Goal: Task Accomplishment & Management: Complete application form

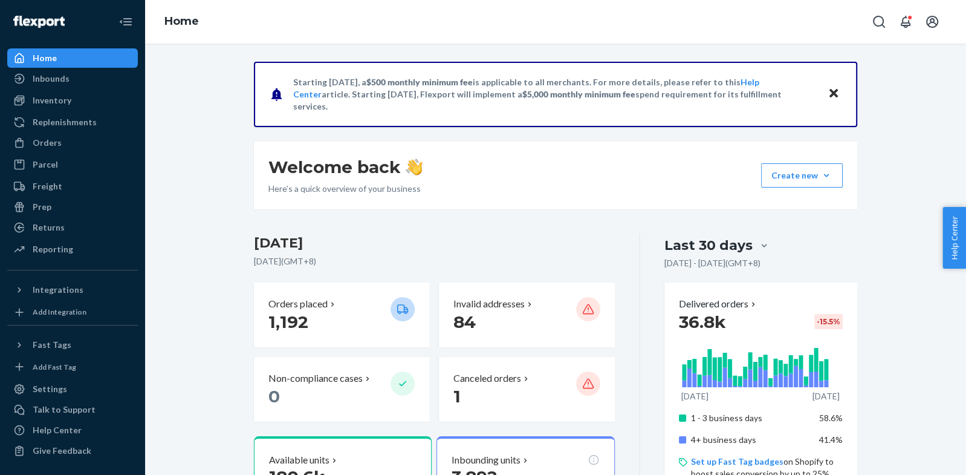
drag, startPoint x: 71, startPoint y: 150, endPoint x: 82, endPoint y: 153, distance: 10.7
click at [71, 150] on div "Orders" at bounding box center [72, 142] width 128 height 17
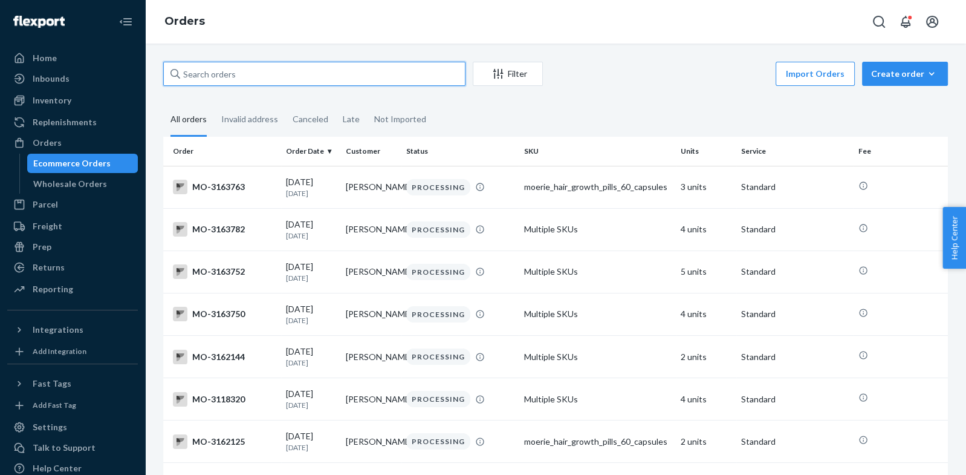
click at [229, 76] on input "text" at bounding box center [314, 74] width 302 height 24
paste input "[PERSON_NAME]"
type input "[PERSON_NAME]"
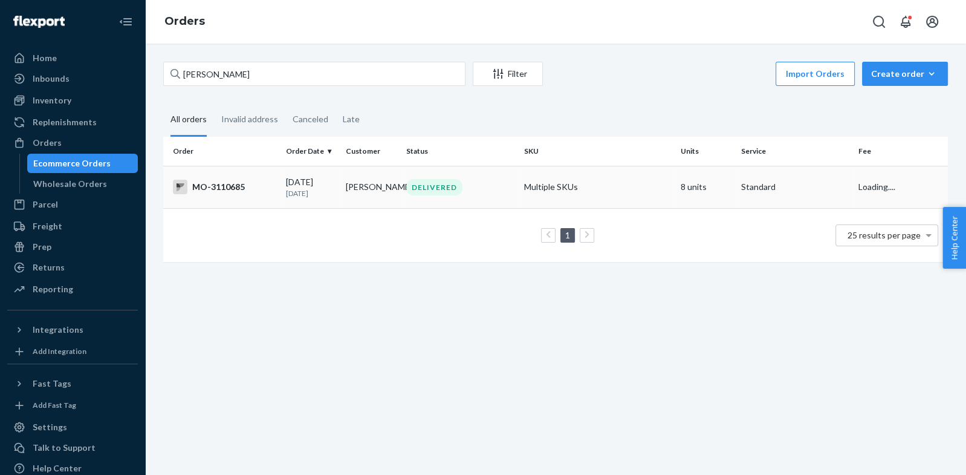
click at [270, 197] on td "MO-3110685" at bounding box center [222, 187] width 118 height 42
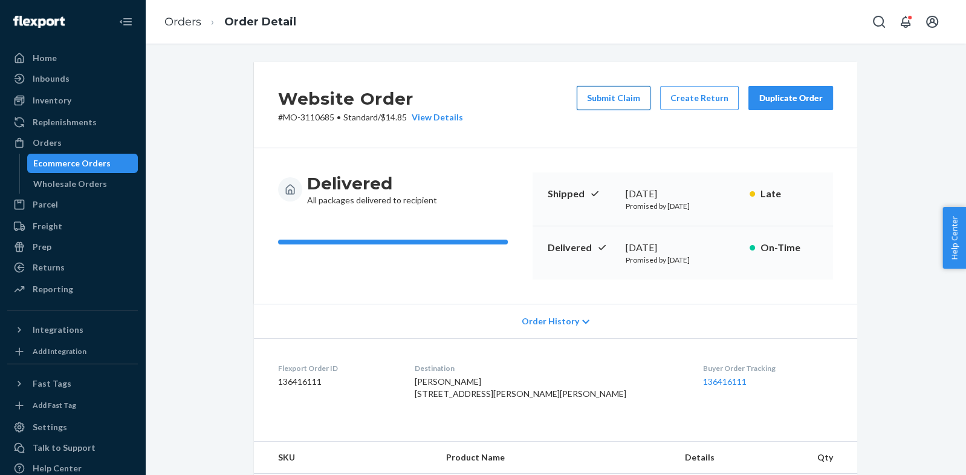
click at [643, 98] on button "Submit Claim" at bounding box center [614, 98] width 74 height 24
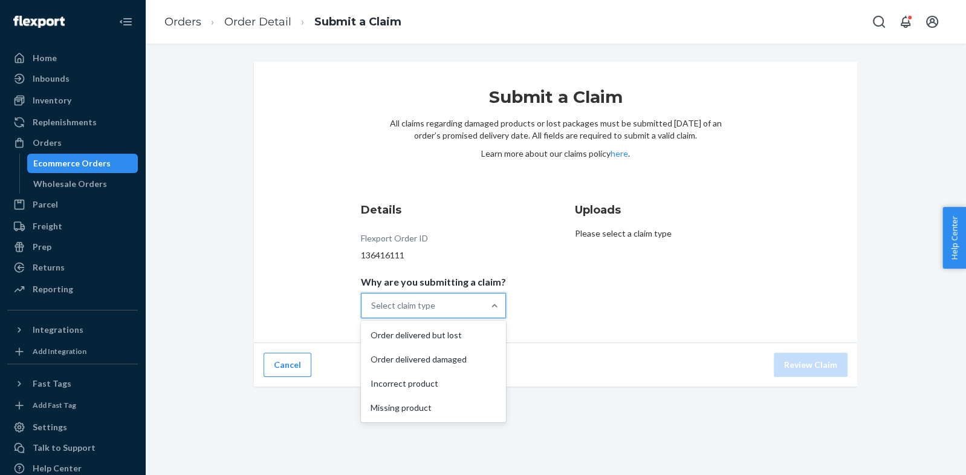
click at [461, 308] on div "Select claim type" at bounding box center [423, 305] width 122 height 24
click at [373, 308] on input "Why are you submitting a claim? option Order delivered but lost focused, 1 of 4…" at bounding box center [371, 305] width 1 height 12
click at [445, 363] on div "Order delivered damaged" at bounding box center [433, 359] width 140 height 24
click at [373, 311] on input "Why are you submitting a claim? option Order delivered damaged focused, 2 of 4.…" at bounding box center [371, 305] width 1 height 12
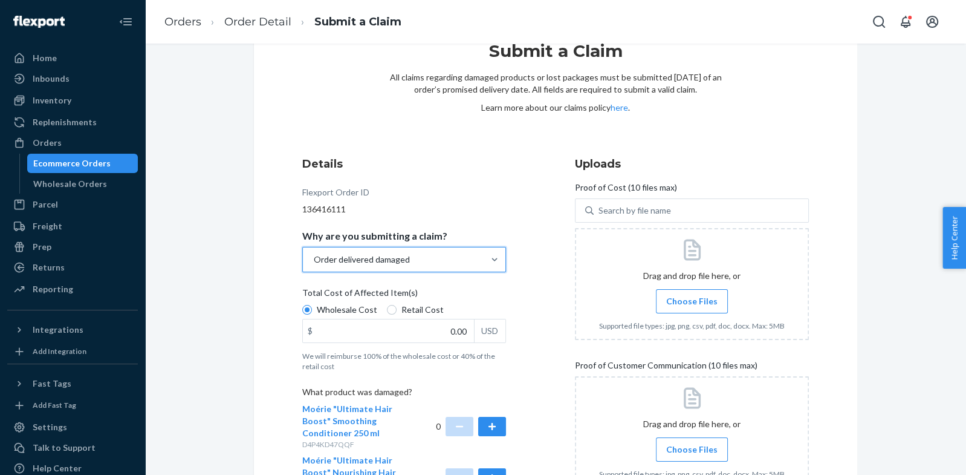
scroll to position [60, 0]
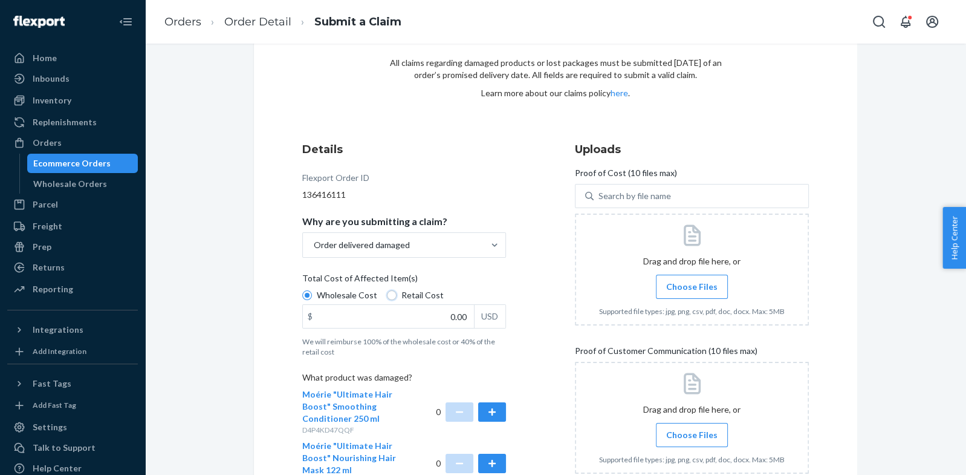
drag, startPoint x: 388, startPoint y: 299, endPoint x: 397, endPoint y: 301, distance: 9.4
click at [388, 298] on input "Retail Cost" at bounding box center [392, 295] width 10 height 10
radio input "true"
radio input "false"
click at [451, 315] on input "0.00" at bounding box center [388, 316] width 171 height 23
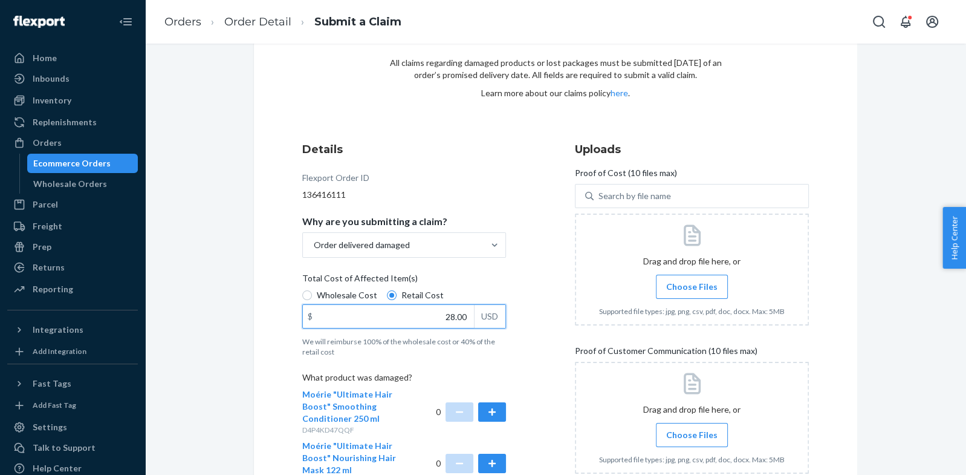
type input "28.00"
click at [457, 290] on div "Wholesale Cost Retail Cost" at bounding box center [404, 296] width 213 height 15
click at [312, 290] on input "Wholesale Cost" at bounding box center [307, 295] width 10 height 10
radio input "true"
click at [413, 295] on span "Retail Cost" at bounding box center [423, 295] width 42 height 12
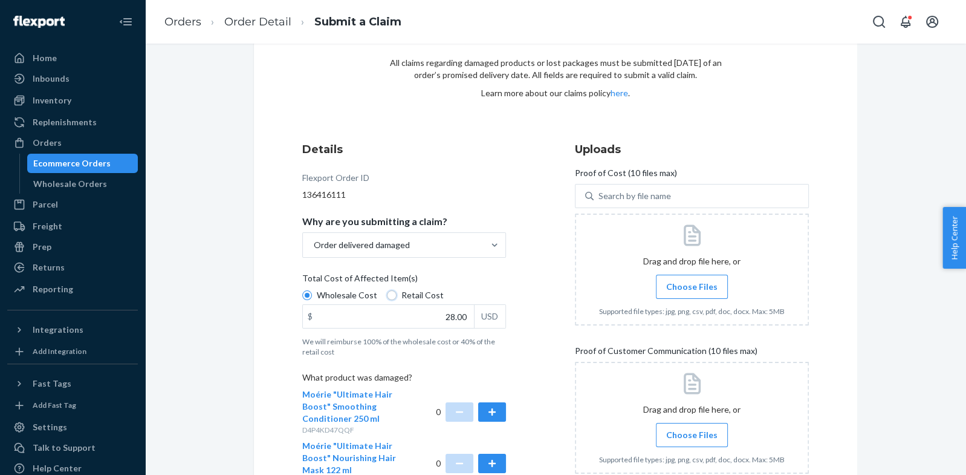
click at [397, 295] on input "Retail Cost" at bounding box center [392, 295] width 10 height 10
radio input "true"
radio input "false"
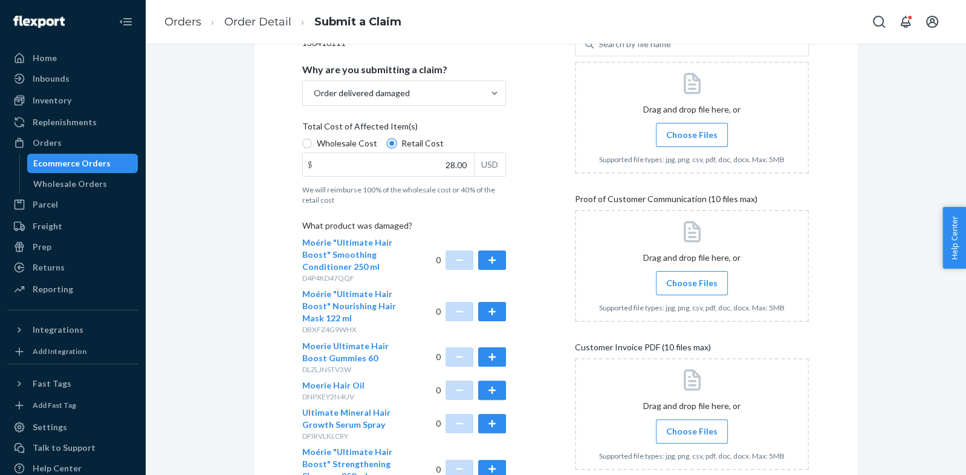
scroll to position [215, 0]
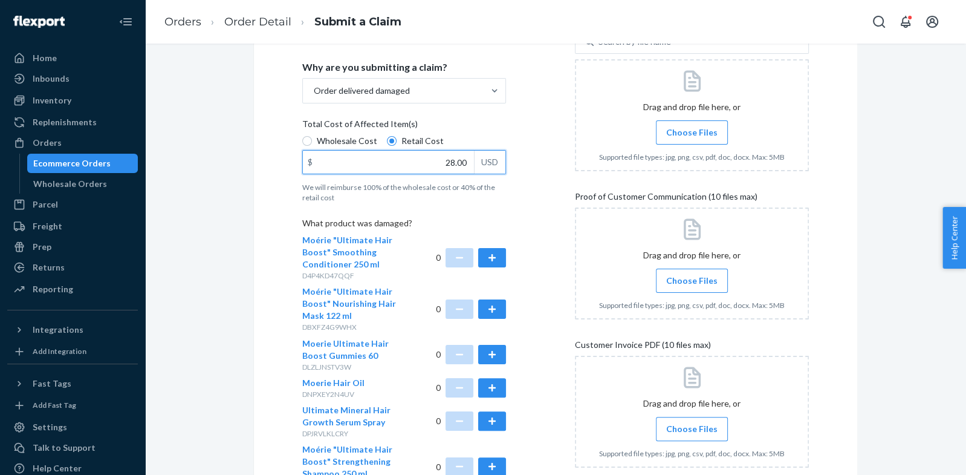
click at [417, 155] on input "28.00" at bounding box center [388, 162] width 171 height 23
click at [433, 167] on input "28.00" at bounding box center [388, 162] width 171 height 23
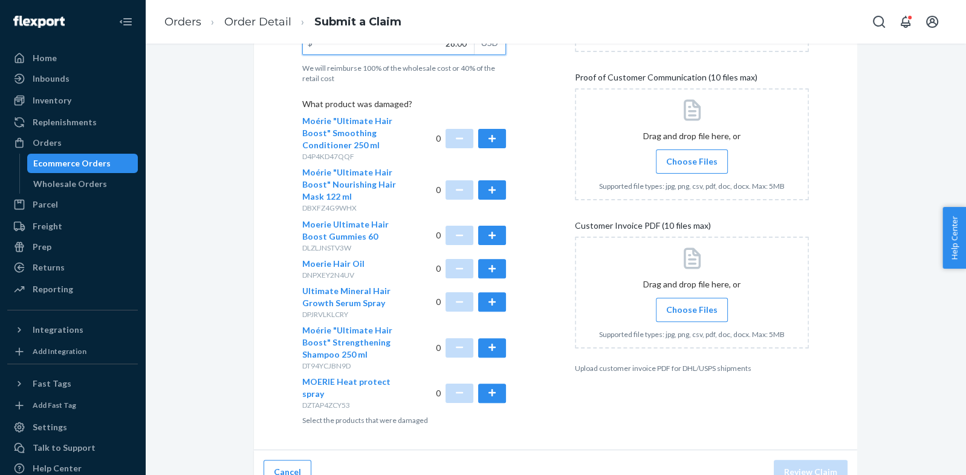
scroll to position [335, 0]
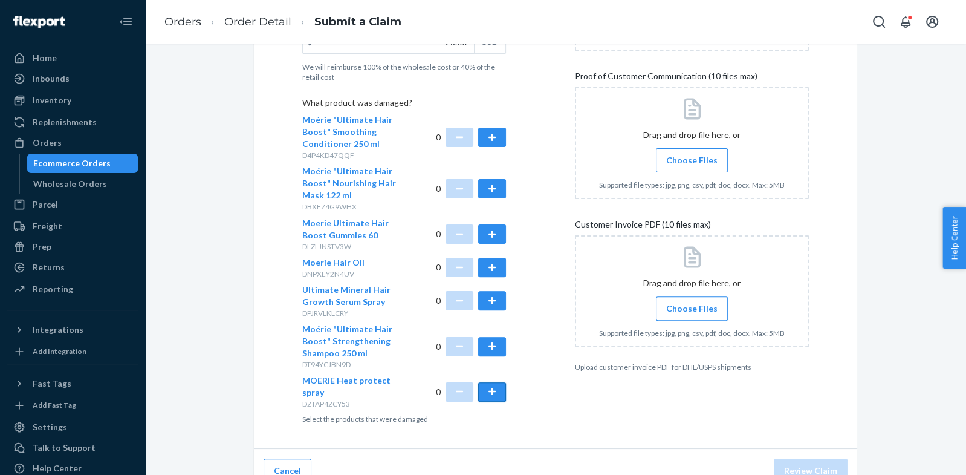
click at [499, 394] on button "button" at bounding box center [492, 391] width 28 height 19
click at [491, 259] on button "button" at bounding box center [492, 267] width 28 height 19
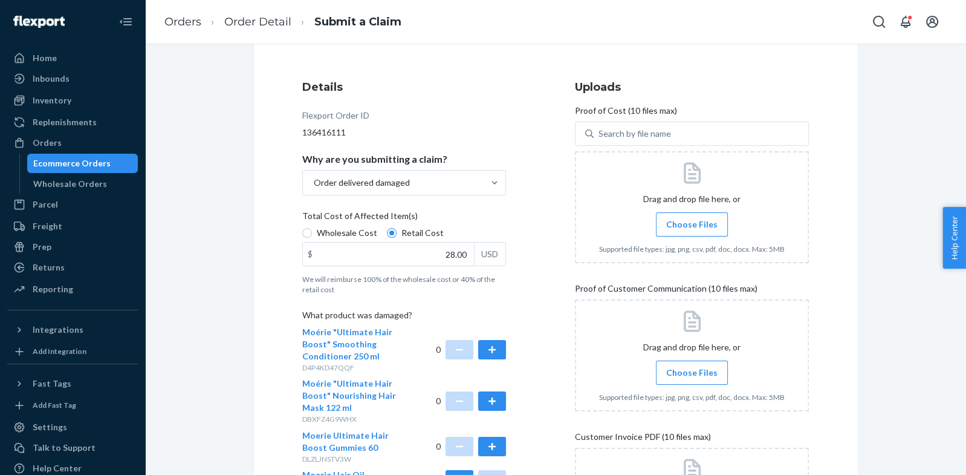
scroll to position [124, 0]
click at [704, 230] on label "Choose Files" at bounding box center [692, 223] width 72 height 24
click at [692, 230] on input "Choose Files" at bounding box center [692, 223] width 1 height 13
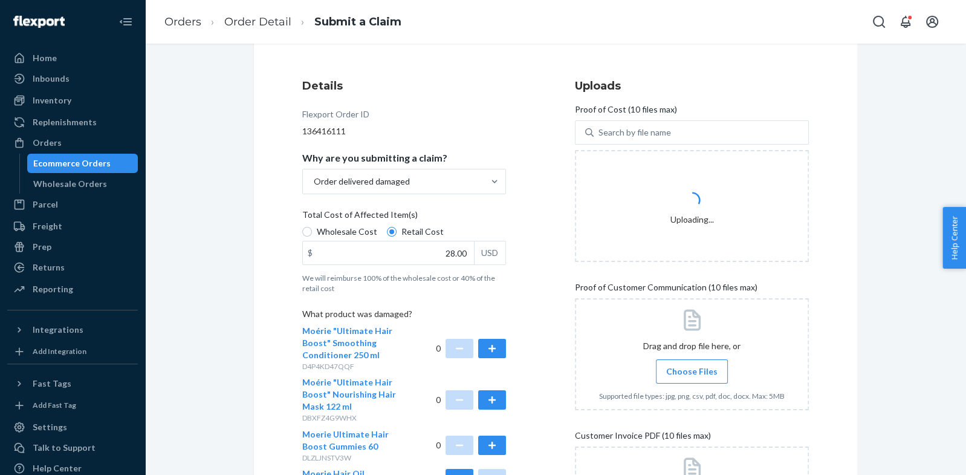
scroll to position [191, 0]
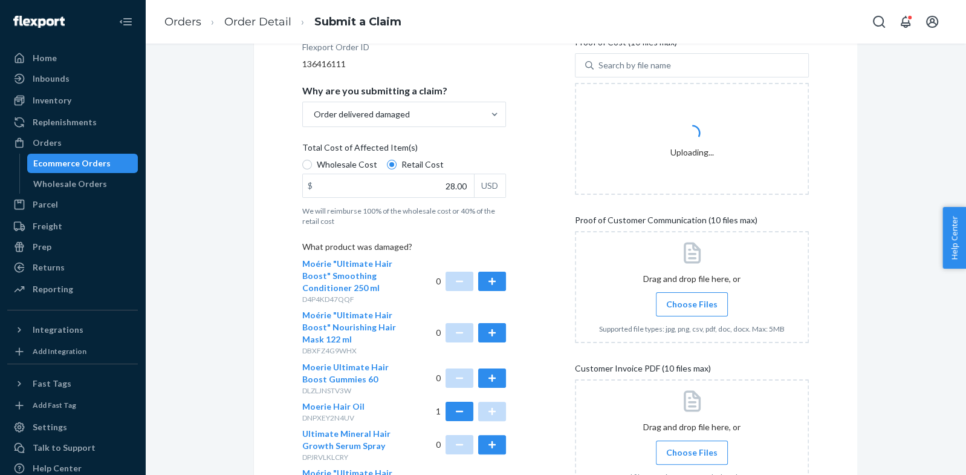
click at [685, 296] on label "Choose Files" at bounding box center [692, 304] width 72 height 24
click at [692, 298] on input "Choose Files" at bounding box center [692, 304] width 1 height 13
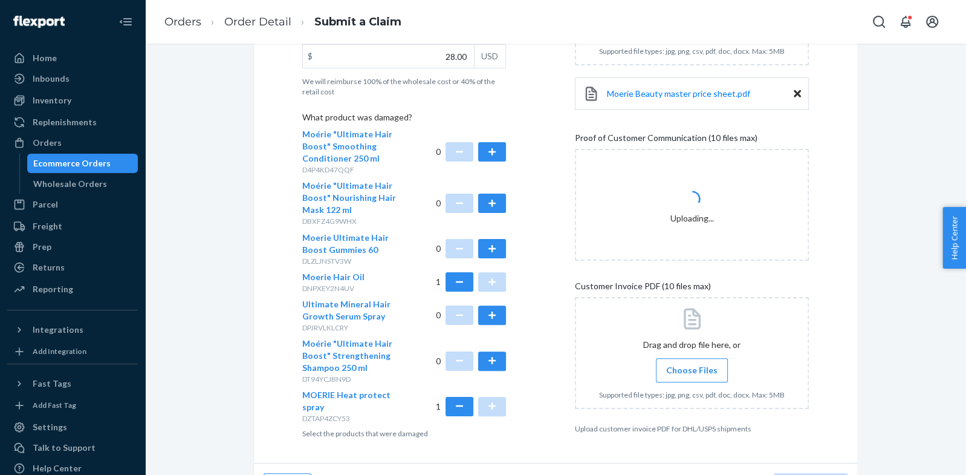
scroll to position [340, 0]
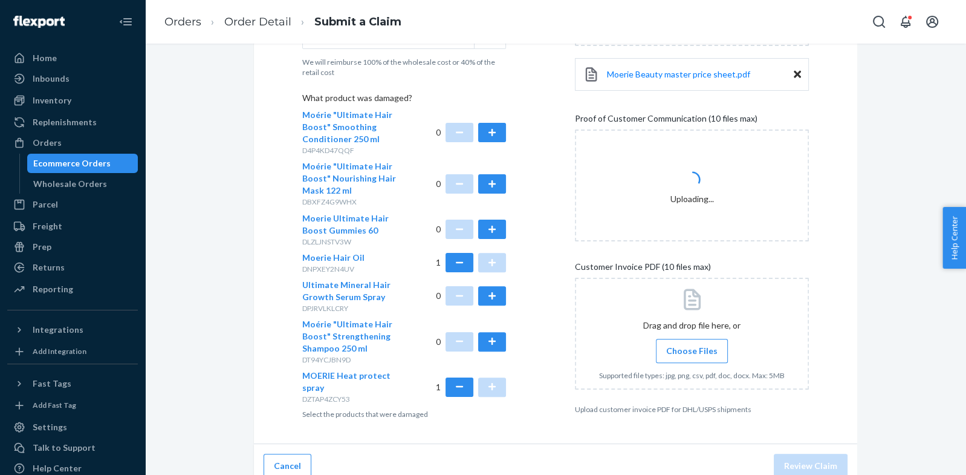
click at [691, 354] on span "Choose Files" at bounding box center [691, 351] width 51 height 12
click at [692, 354] on input "Choose Files" at bounding box center [692, 350] width 1 height 13
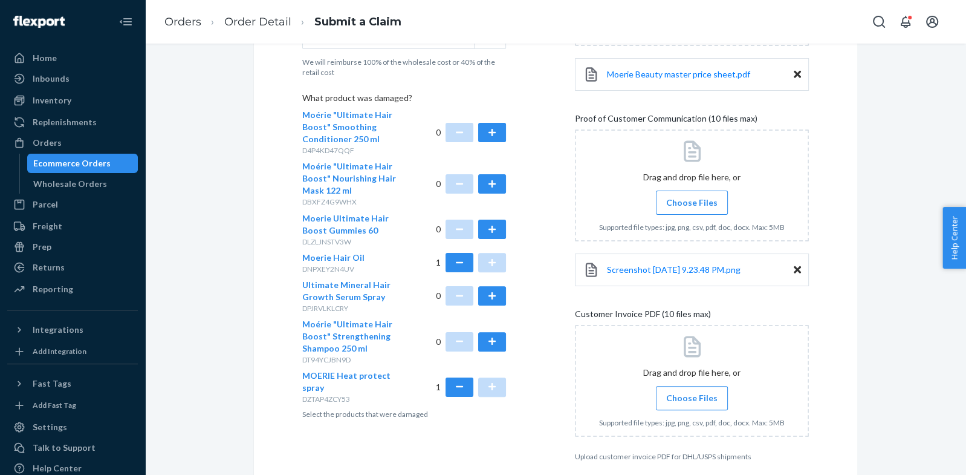
scroll to position [393, 0]
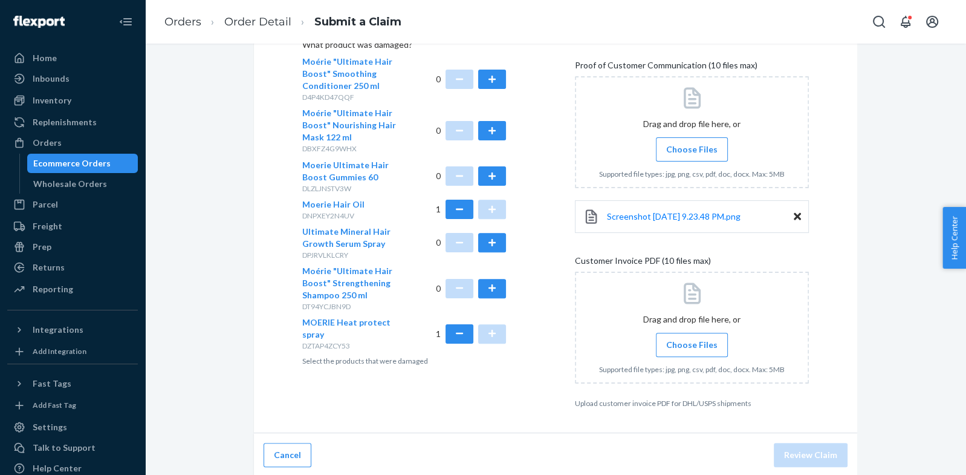
click at [701, 347] on span "Choose Files" at bounding box center [691, 345] width 51 height 12
click at [692, 347] on input "Choose Files" at bounding box center [692, 344] width 1 height 13
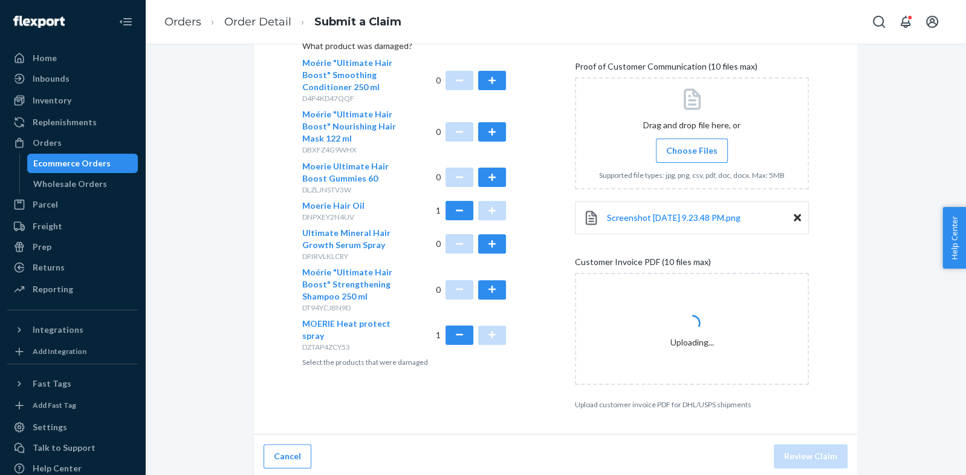
scroll to position [384, 0]
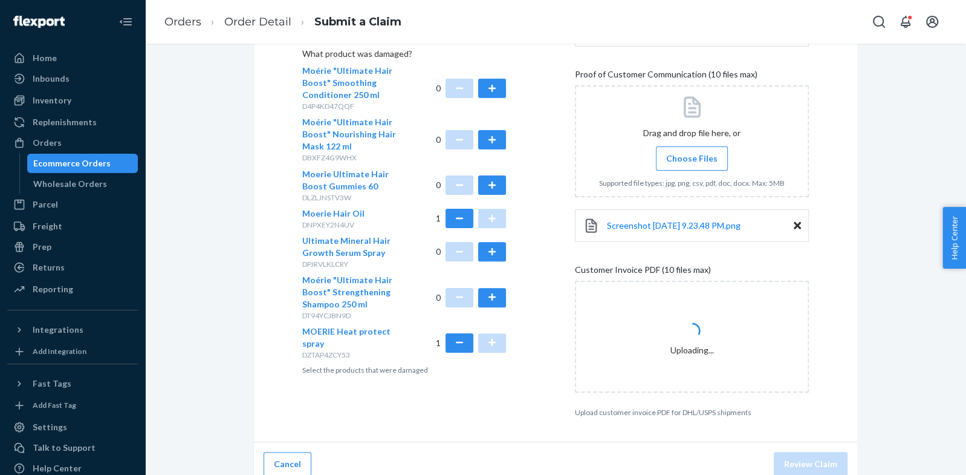
click at [689, 154] on span "Choose Files" at bounding box center [691, 158] width 51 height 12
click at [692, 154] on input "Choose Files" at bounding box center [692, 158] width 1 height 13
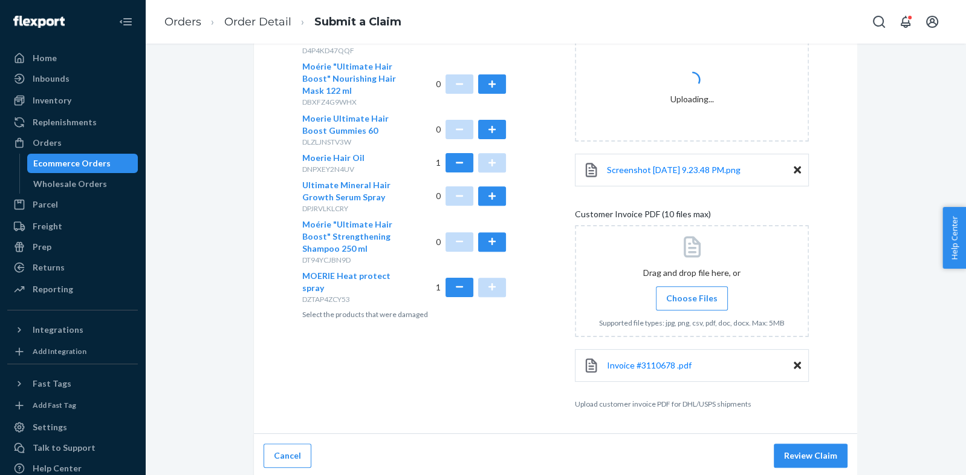
scroll to position [439, 0]
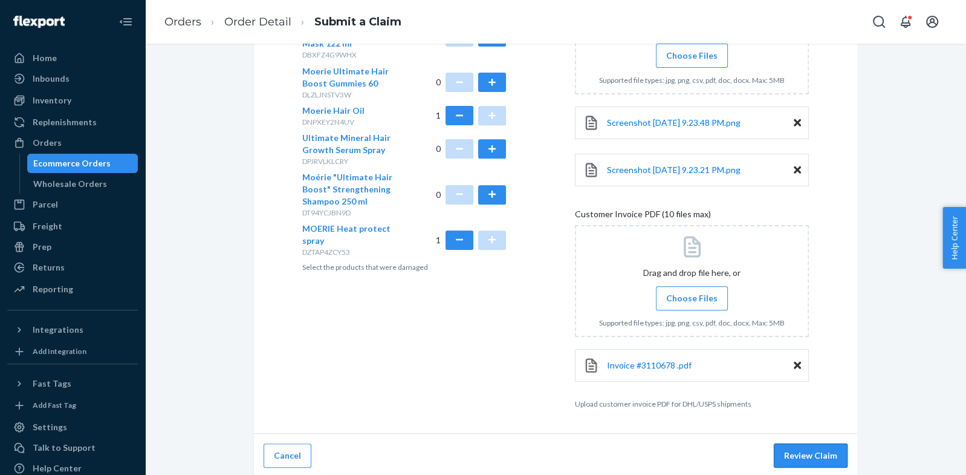
click at [824, 457] on button "Review Claim" at bounding box center [811, 455] width 74 height 24
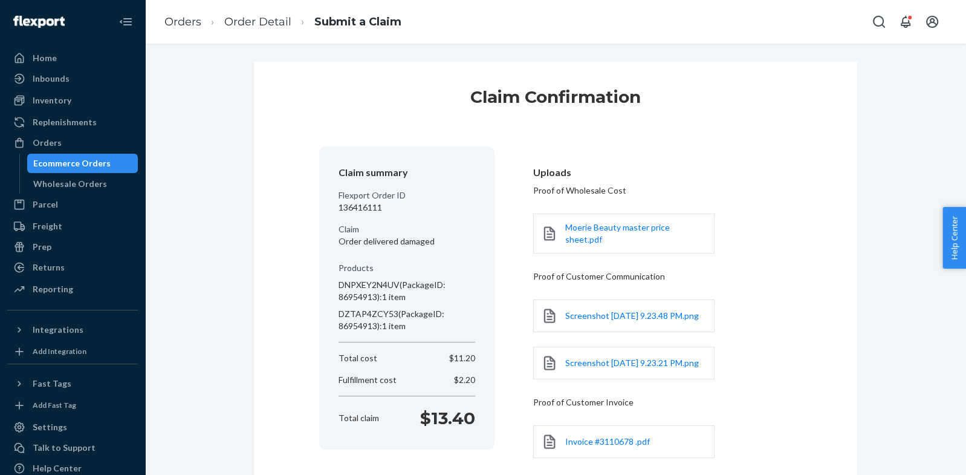
scroll to position [116, 0]
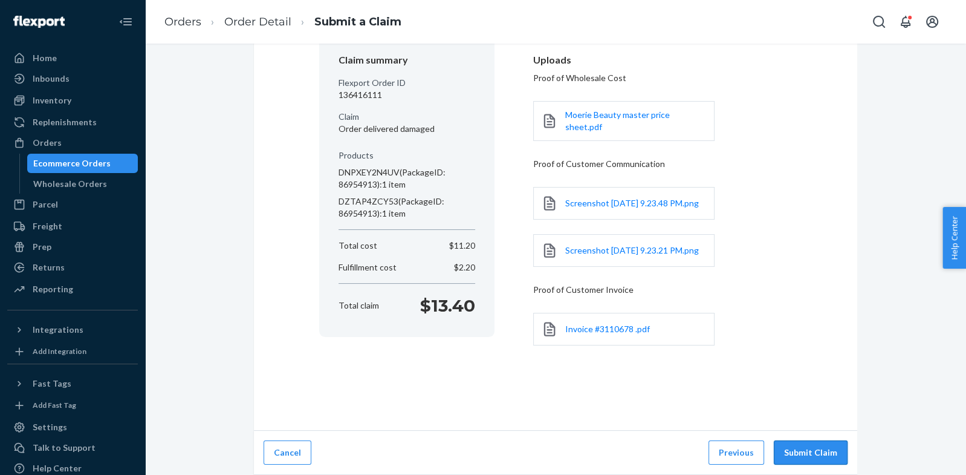
click at [805, 443] on button "Submit Claim" at bounding box center [811, 452] width 74 height 24
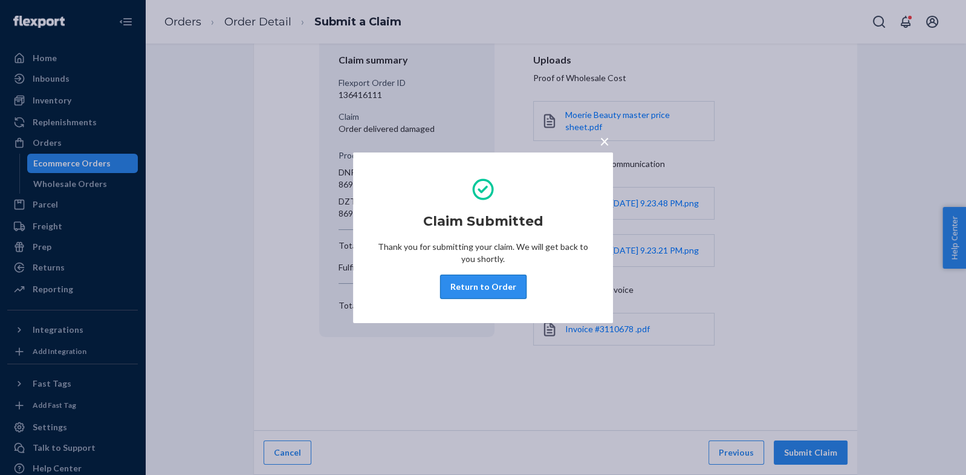
click at [513, 288] on button "Return to Order" at bounding box center [483, 287] width 86 height 24
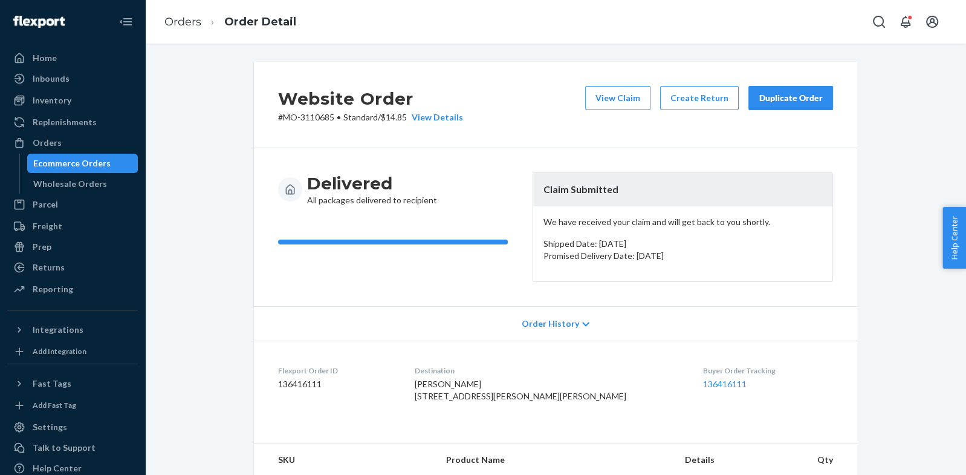
drag, startPoint x: 778, startPoint y: 94, endPoint x: 774, endPoint y: 112, distance: 17.9
click at [778, 94] on div "Duplicate Order" at bounding box center [791, 98] width 64 height 12
click at [520, 127] on div "Website Order # MO-3110685 • Standard / $14.85 View Details View Claim Create R…" at bounding box center [556, 105] width 604 height 86
click at [664, 154] on div "Delivered All packages delivered to recipient Claim Submitted We have received …" at bounding box center [556, 227] width 604 height 158
drag, startPoint x: 607, startPoint y: 163, endPoint x: 598, endPoint y: 179, distance: 18.2
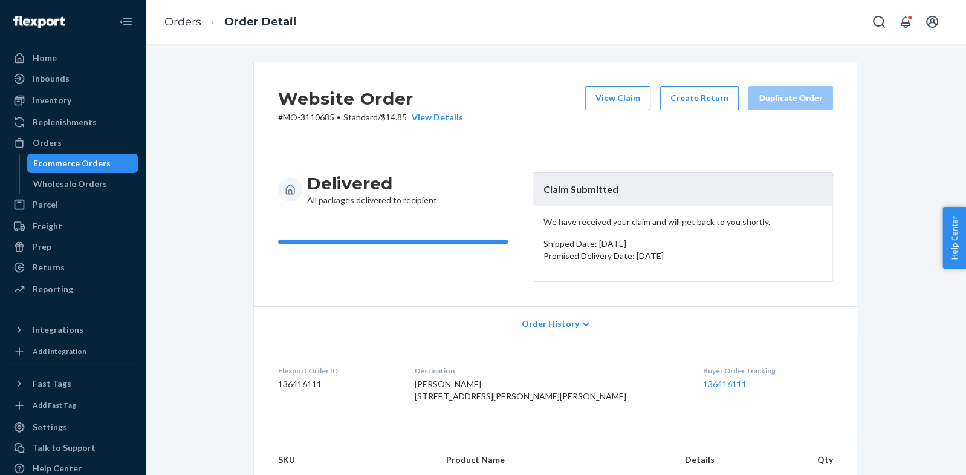
click at [607, 163] on div "Delivered All packages delivered to recipient Claim Submitted We have received …" at bounding box center [556, 227] width 604 height 158
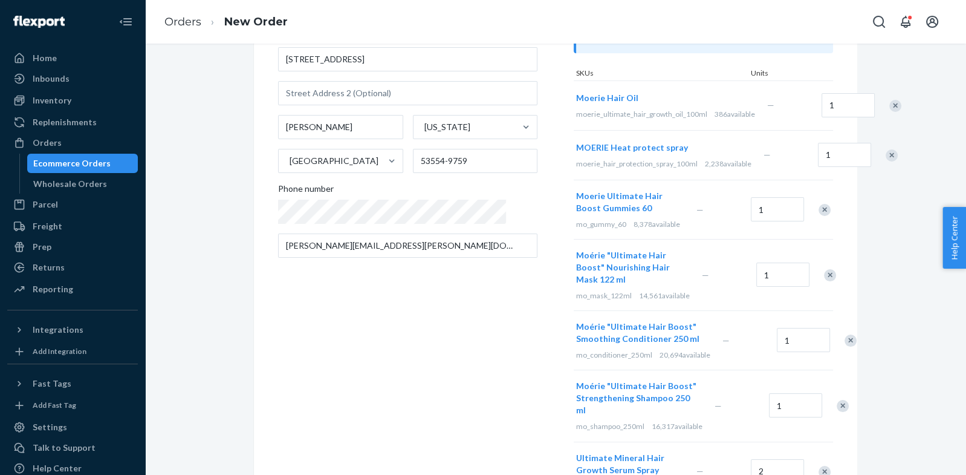
scroll to position [147, 0]
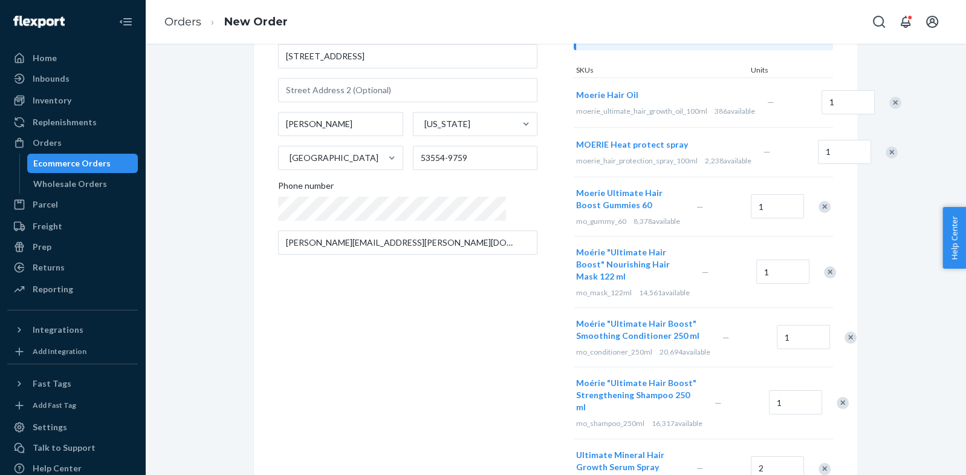
click at [825, 213] on div "Remove Item" at bounding box center [825, 207] width 12 height 12
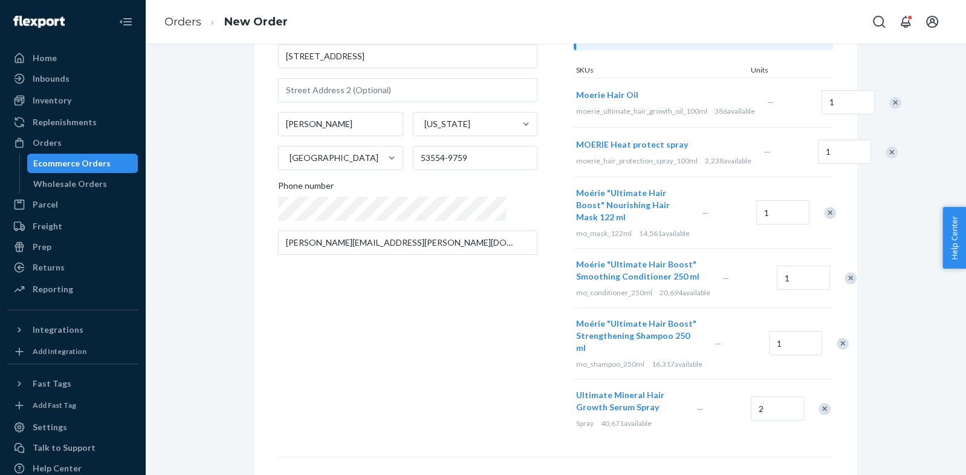
click at [825, 219] on div "Remove Item" at bounding box center [830, 213] width 12 height 12
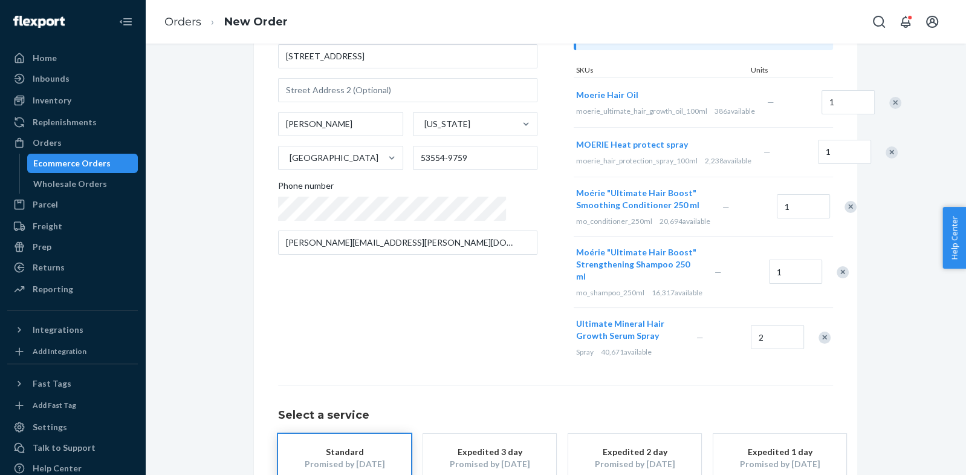
click at [845, 213] on div "Remove Item" at bounding box center [851, 207] width 12 height 12
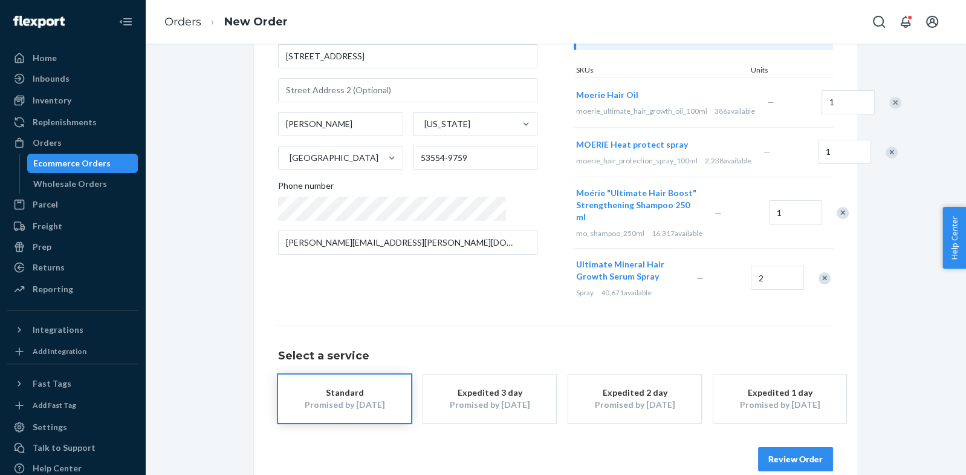
click at [837, 219] on div "Remove Item" at bounding box center [843, 213] width 12 height 12
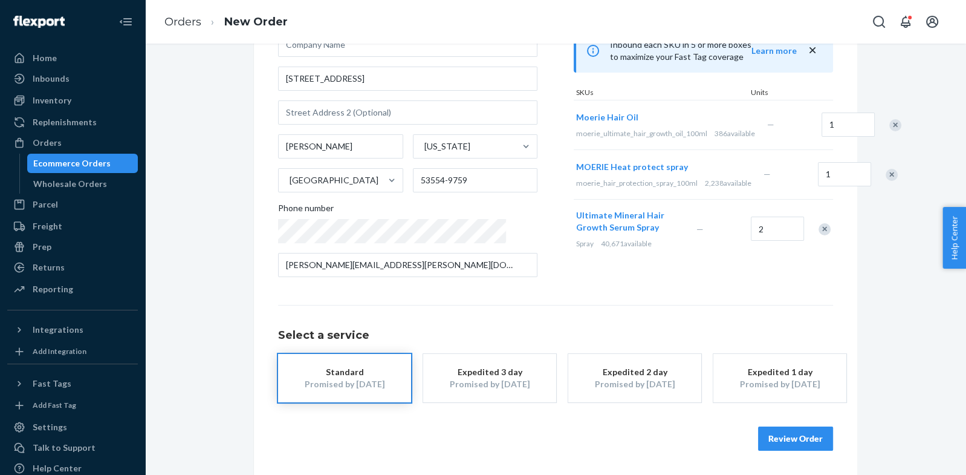
scroll to position [124, 0]
click at [824, 223] on div "Ultimate Mineral Hair Growth Serum Spray Spray 40,671 available — 2" at bounding box center [703, 229] width 259 height 59
click at [823, 236] on div "Remove Item" at bounding box center [825, 230] width 12 height 12
click at [816, 447] on button "Review Order" at bounding box center [795, 440] width 75 height 24
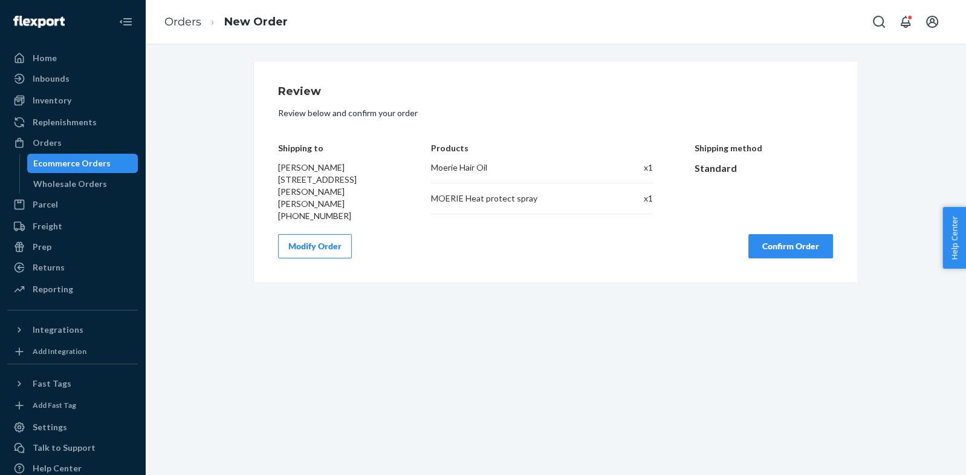
scroll to position [0, 0]
drag, startPoint x: 760, startPoint y: 243, endPoint x: 762, endPoint y: 213, distance: 29.1
click at [760, 242] on button "Confirm Order" at bounding box center [791, 246] width 85 height 24
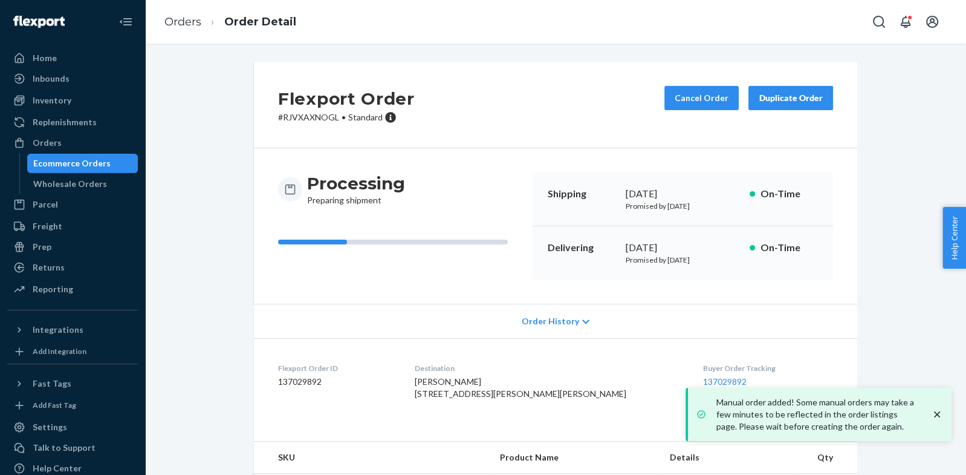
click at [298, 383] on dd "137029892" at bounding box center [336, 382] width 117 height 12
copy dd "137029892"
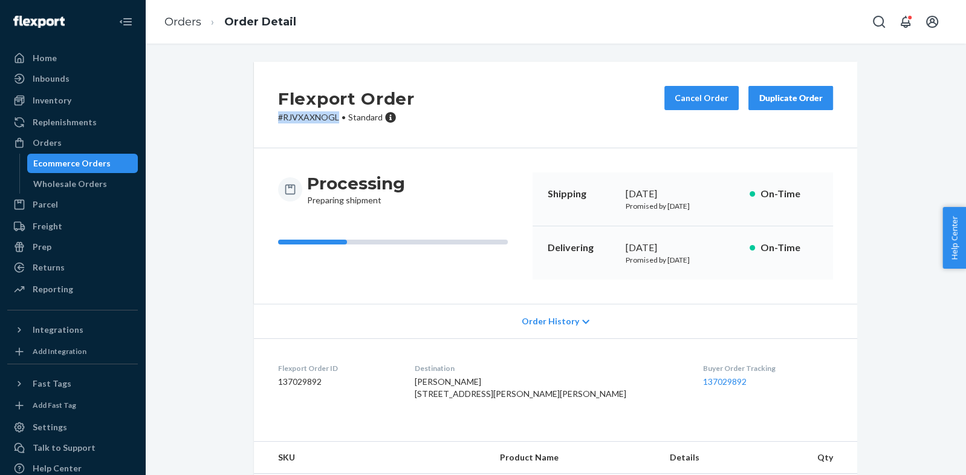
drag, startPoint x: 280, startPoint y: 122, endPoint x: 340, endPoint y: 118, distance: 60.0
click at [340, 118] on p "# RJVXAXNOGL • Standard" at bounding box center [346, 117] width 137 height 12
copy p "# RJVXAXNOGL"
